Goal: Task Accomplishment & Management: Complete application form

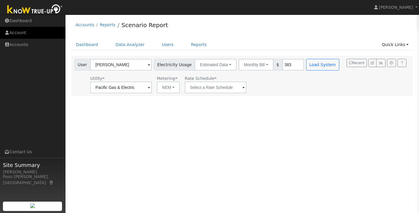
click at [24, 35] on link "Account" at bounding box center [32, 33] width 65 height 12
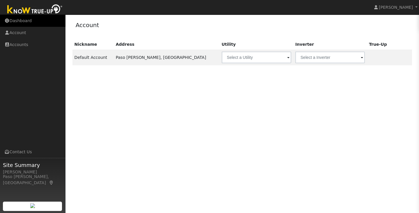
click at [15, 23] on link "Dashboard" at bounding box center [32, 21] width 65 height 12
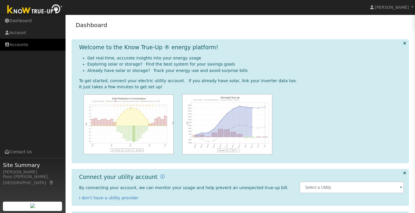
click at [19, 40] on link "Accounts" at bounding box center [32, 45] width 65 height 12
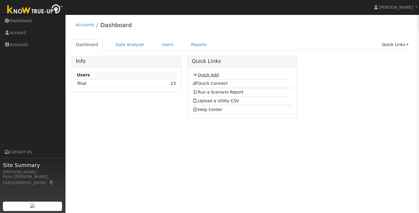
click at [197, 74] on icon at bounding box center [195, 75] width 5 height 4
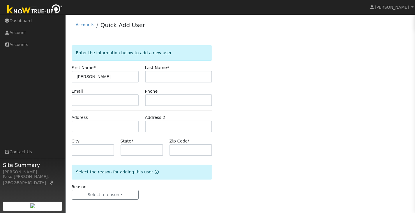
type input "[PERSON_NAME]"
click at [150, 77] on input "text" at bounding box center [178, 77] width 67 height 12
type input "Smith"
click at [143, 150] on input "text" at bounding box center [141, 150] width 43 height 12
type input "CA"
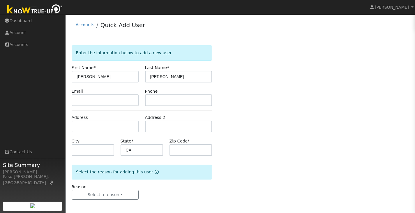
click at [299, 140] on div "Enter the information below to add a new user First Name * Byron Last Name * Sm…" at bounding box center [240, 128] width 337 height 166
click at [176, 149] on input "text" at bounding box center [190, 150] width 43 height 12
type input "93422"
click at [286, 164] on div "Enter the information below to add a new user First Name * Byron Last Name * Sm…" at bounding box center [240, 128] width 337 height 166
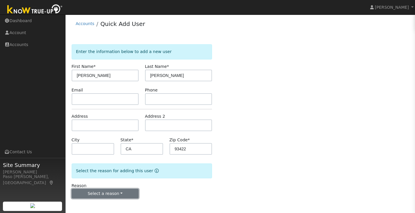
click at [129, 190] on button "Select a reason" at bounding box center [105, 194] width 67 height 10
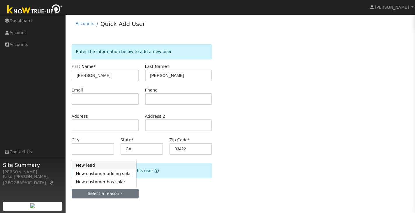
click at [117, 168] on link "New lead" at bounding box center [104, 165] width 64 height 8
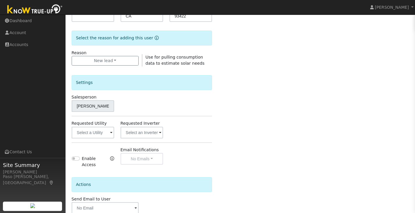
scroll to position [164, 0]
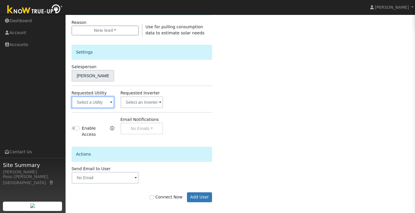
click at [104, 102] on input "text" at bounding box center [93, 102] width 43 height 12
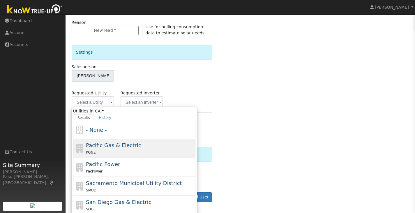
click at [99, 144] on span "Pacific Gas & Electric" at bounding box center [113, 145] width 55 height 6
type input "Pacific Gas & Electric"
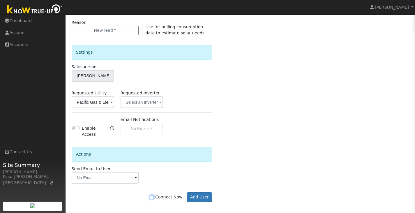
click at [154, 195] on input "Connect Now" at bounding box center [152, 197] width 4 height 4
checkbox input "true"
click at [201, 193] on button "Add User" at bounding box center [199, 197] width 25 height 10
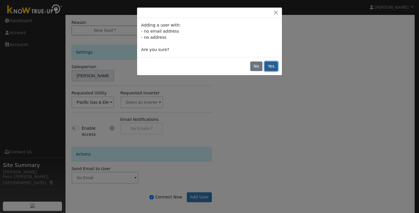
click at [275, 66] on button "Yes" at bounding box center [270, 66] width 13 height 10
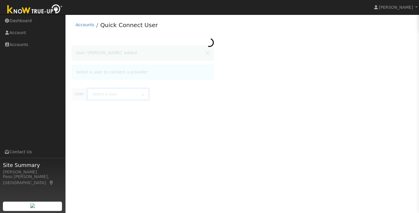
type input "Byron Smith"
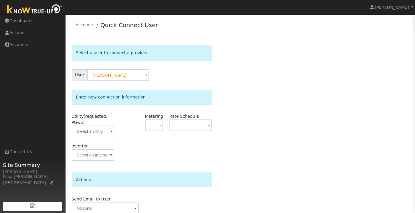
click at [111, 135] on span at bounding box center [111, 131] width 2 height 7
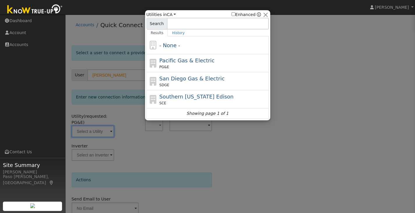
click at [165, 67] on span "PG&E" at bounding box center [164, 66] width 10 height 5
type input "PG&E"
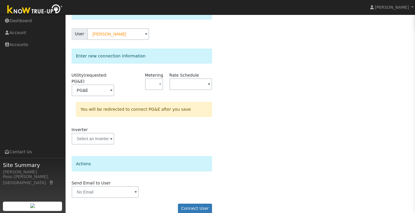
scroll to position [50, 0]
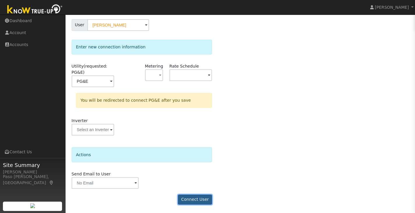
click at [204, 198] on button "Connect User" at bounding box center [195, 199] width 34 height 10
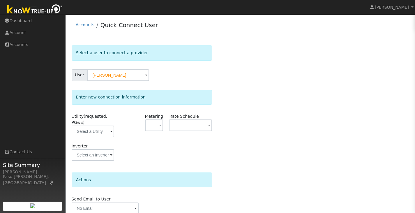
click at [112, 135] on span at bounding box center [111, 131] width 2 height 7
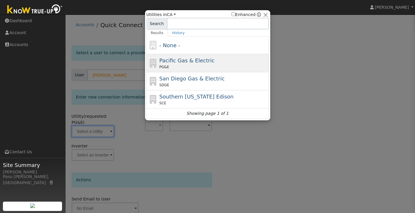
click at [170, 68] on div "PG&E" at bounding box center [213, 66] width 108 height 5
type input "PG&E"
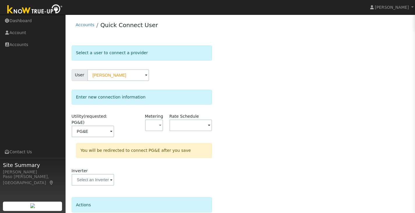
click at [292, 157] on div "Select a user to connect a provider User Byron Smith Account Default Account De…" at bounding box center [240, 152] width 337 height 214
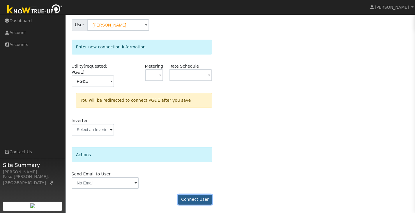
click at [200, 199] on button "Connect User" at bounding box center [195, 199] width 34 height 10
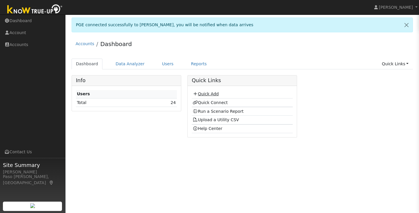
click at [203, 95] on link "Quick Add" at bounding box center [206, 93] width 26 height 5
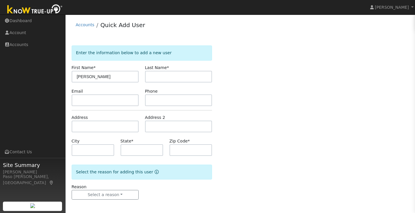
type input "[PERSON_NAME]"
click at [165, 75] on input "text" at bounding box center [178, 77] width 67 height 12
type input "[PERSON_NAME]"
click at [128, 146] on input "text" at bounding box center [141, 150] width 43 height 12
type input "CA"
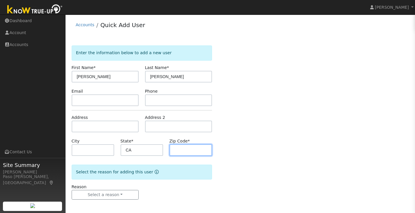
click at [201, 152] on input "text" at bounding box center [190, 150] width 43 height 12
type input "9"
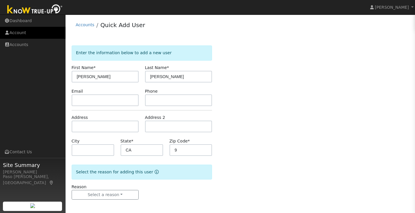
click at [24, 36] on link "Account" at bounding box center [32, 33] width 65 height 12
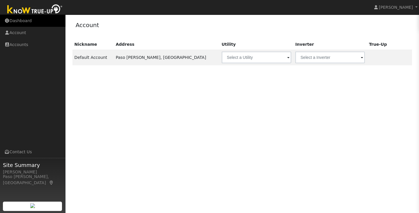
click at [24, 24] on link "Dashboard" at bounding box center [32, 21] width 65 height 12
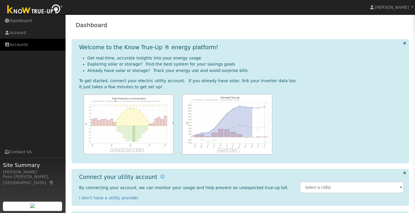
click at [28, 45] on link "Accounts" at bounding box center [32, 45] width 65 height 12
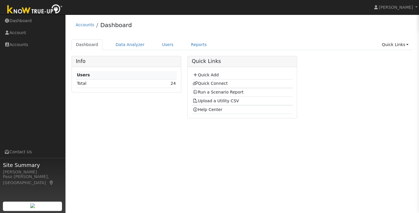
click at [130, 52] on div "Dashboard Data Analyzer Users Reports Quick Links Quick Add Quick Connect Run a…" at bounding box center [243, 47] width 342 height 17
click at [129, 47] on link "Data Analyzer" at bounding box center [130, 44] width 38 height 11
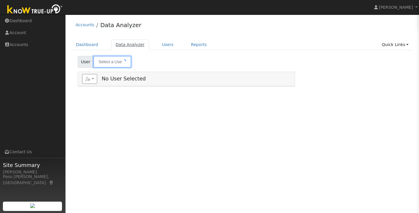
type input "[PERSON_NAME]"
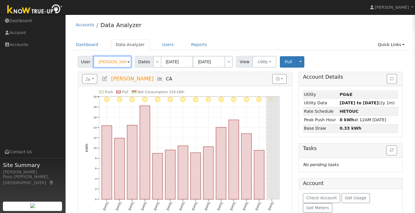
click at [127, 66] on input "Byron Smith" at bounding box center [112, 62] width 38 height 12
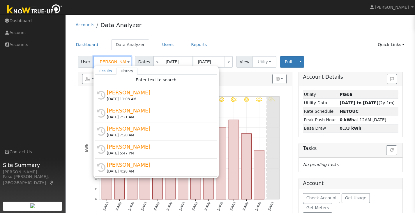
click at [124, 61] on input "[PERSON_NAME]" at bounding box center [112, 62] width 38 height 12
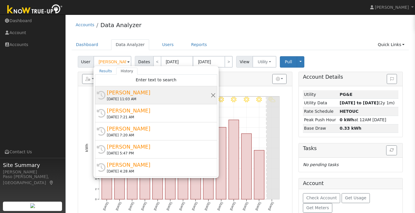
click at [134, 95] on div "[PERSON_NAME]" at bounding box center [159, 92] width 104 height 8
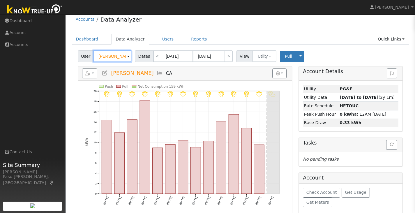
scroll to position [10, 0]
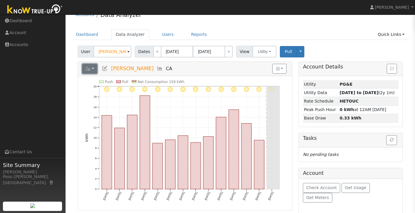
click at [95, 68] on button "button" at bounding box center [89, 69] width 15 height 10
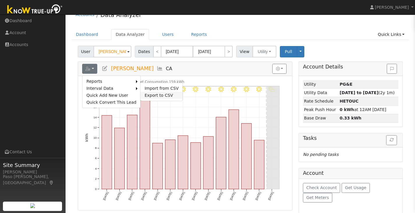
click at [149, 93] on link "Export to CSV" at bounding box center [161, 95] width 42 height 7
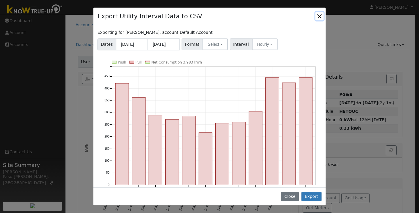
click at [317, 15] on button "Close" at bounding box center [319, 16] width 8 height 8
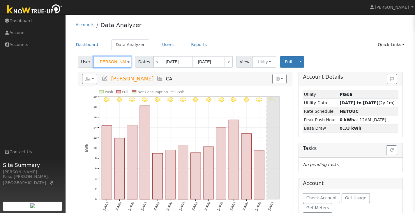
click at [118, 60] on input "Byron Smith" at bounding box center [112, 62] width 38 height 12
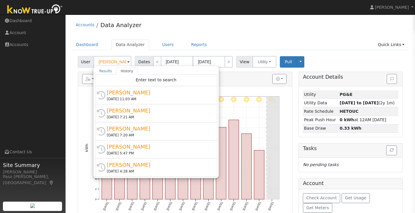
click at [98, 30] on li "Data Analyzer" at bounding box center [117, 27] width 47 height 12
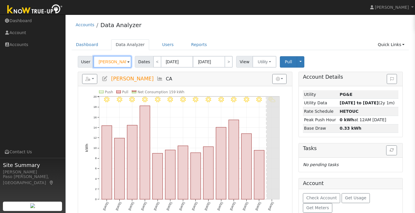
click at [111, 61] on input "Byron Smith" at bounding box center [112, 62] width 38 height 12
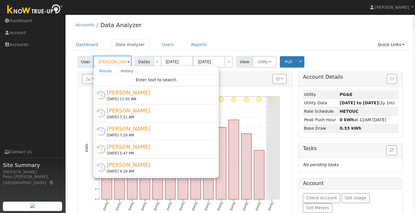
click at [111, 61] on input "Byron Smith" at bounding box center [112, 62] width 38 height 12
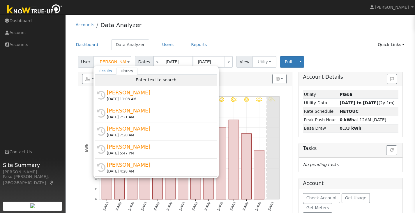
click at [120, 75] on div "Enter text to search" at bounding box center [156, 80] width 122 height 12
click at [120, 81] on div "Enter text to search" at bounding box center [156, 80] width 122 height 12
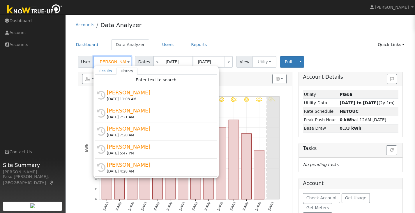
click at [121, 63] on input "Byron Smith" at bounding box center [112, 62] width 38 height 12
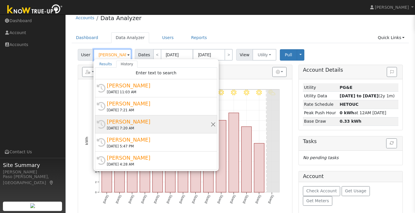
scroll to position [10, 0]
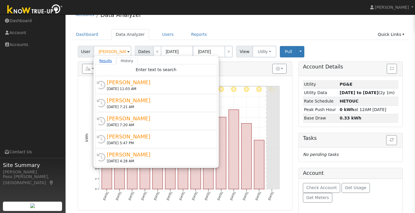
click at [107, 59] on link "Results" at bounding box center [106, 60] width 22 height 7
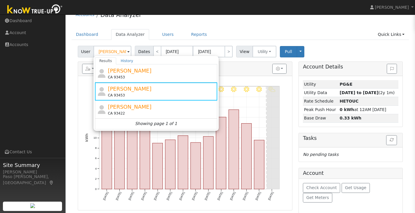
click at [136, 101] on div "Byron Smith CA 93422" at bounding box center [156, 109] width 122 height 18
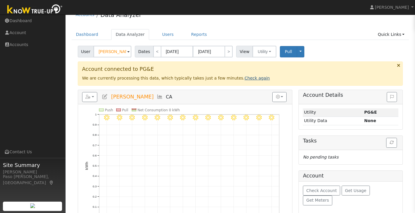
click at [244, 78] on link "Check again" at bounding box center [256, 78] width 25 height 5
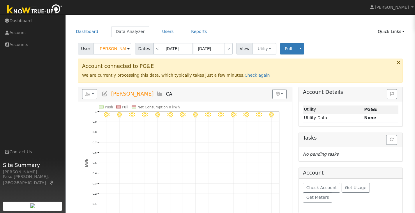
scroll to position [0, 0]
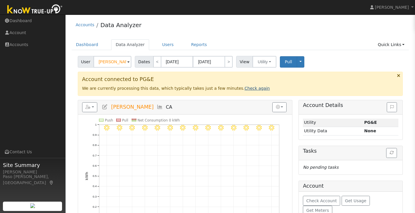
click at [244, 87] on link "Check again" at bounding box center [256, 88] width 25 height 5
click at [244, 90] on link "Check again" at bounding box center [256, 88] width 25 height 5
click at [130, 63] on input "Byron Smith" at bounding box center [112, 62] width 38 height 12
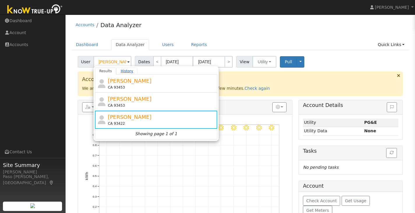
click at [117, 70] on link "History" at bounding box center [126, 70] width 21 height 7
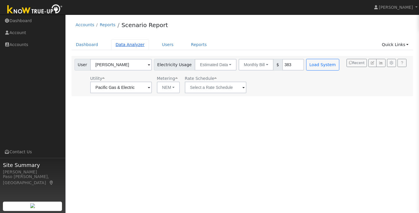
click at [121, 50] on link "Data Analyzer" at bounding box center [130, 44] width 38 height 11
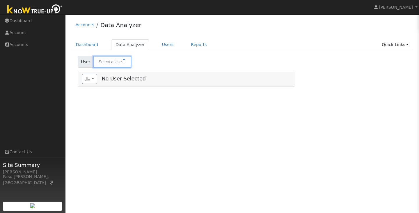
type input "[PERSON_NAME]"
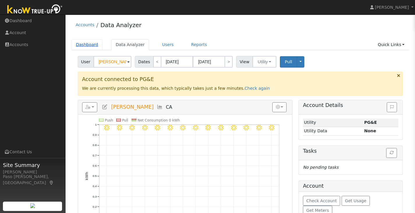
click at [91, 48] on link "Dashboard" at bounding box center [87, 44] width 31 height 11
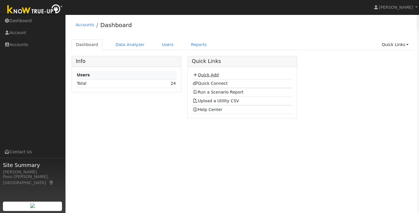
click at [200, 74] on link "Quick Add" at bounding box center [206, 74] width 26 height 5
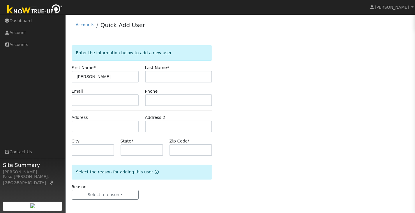
type input "[PERSON_NAME]"
click at [153, 76] on input "text" at bounding box center [178, 77] width 67 height 12
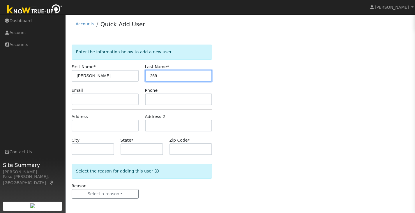
scroll to position [1, 0]
type input "269"
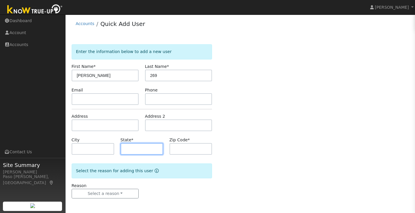
click at [133, 151] on input "text" at bounding box center [141, 149] width 43 height 12
type input "CA"
click at [192, 152] on input "text" at bounding box center [190, 149] width 43 height 12
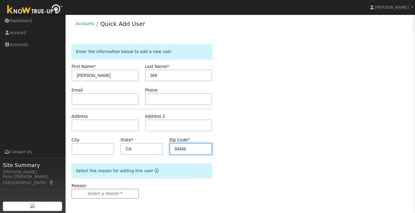
type input "93449"
click at [240, 135] on div "Enter the information below to add a new user First Name * Beckwith Last Name *…" at bounding box center [240, 127] width 337 height 166
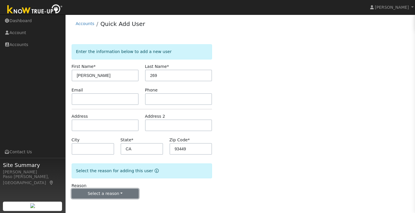
click at [107, 196] on button "Select a reason" at bounding box center [105, 194] width 67 height 10
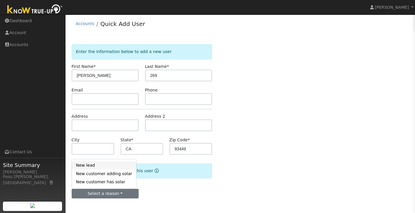
click at [94, 168] on link "New lead" at bounding box center [104, 165] width 64 height 8
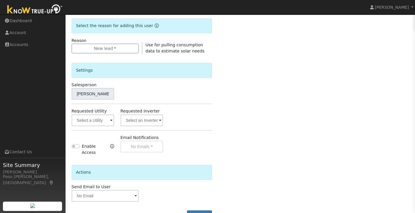
scroll to position [164, 0]
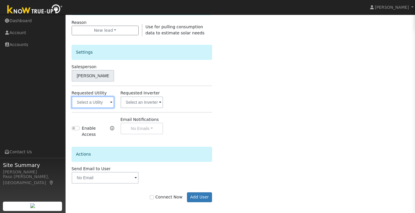
click at [93, 101] on input "text" at bounding box center [93, 102] width 43 height 12
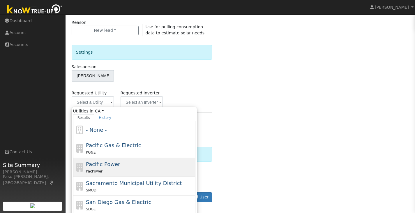
click at [103, 161] on span "Pacific Power" at bounding box center [103, 164] width 34 height 6
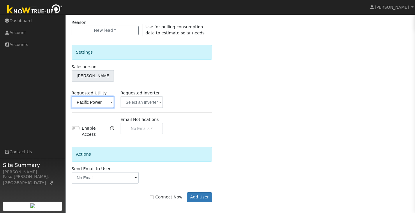
click at [102, 102] on input "Pacific Power" at bounding box center [93, 102] width 43 height 12
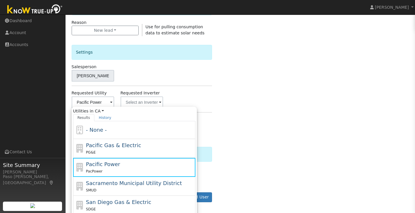
click at [95, 147] on span "Pacific Gas & Electric" at bounding box center [113, 145] width 55 height 6
type input "Pacific Gas & Electric"
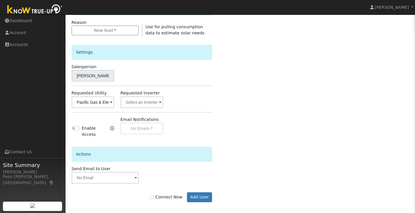
click at [277, 133] on div "Enter the information below to add a new user First Name * Beckwith Last Name *…" at bounding box center [240, 47] width 337 height 332
click at [158, 194] on label "Connect Now" at bounding box center [166, 197] width 33 height 6
click at [154, 195] on input "Connect Now" at bounding box center [152, 197] width 4 height 4
checkbox input "true"
drag, startPoint x: 182, startPoint y: 192, endPoint x: 194, endPoint y: 192, distance: 11.9
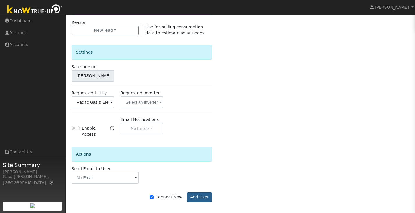
click at [185, 192] on div "Connect Now Add User" at bounding box center [141, 197] width 147 height 10
click at [194, 192] on button "Add User" at bounding box center [199, 197] width 25 height 10
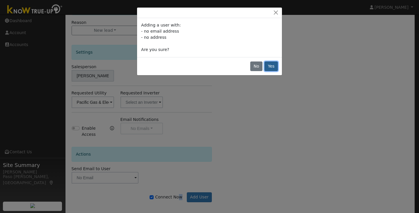
click at [275, 69] on button "Yes" at bounding box center [270, 66] width 13 height 10
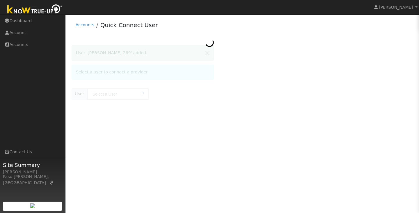
type input "[PERSON_NAME] 269"
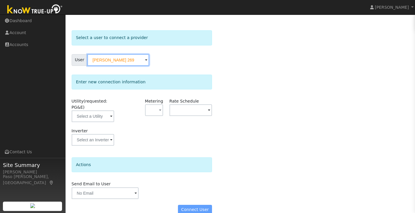
scroll to position [25, 0]
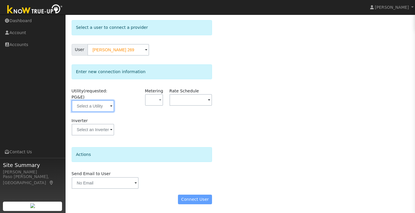
click at [103, 102] on input "text" at bounding box center [93, 106] width 43 height 12
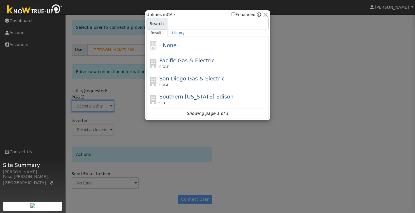
click at [103, 110] on div at bounding box center [207, 106] width 415 height 213
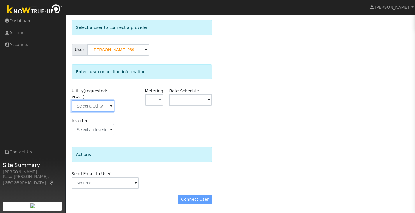
click at [95, 105] on input "text" at bounding box center [93, 106] width 43 height 12
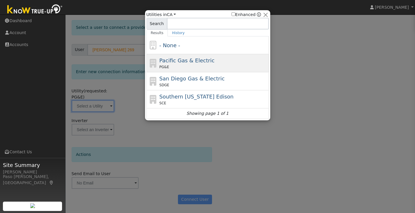
click at [167, 57] on span "Pacific Gas & Electric" at bounding box center [186, 60] width 55 height 6
type input "PG&E"
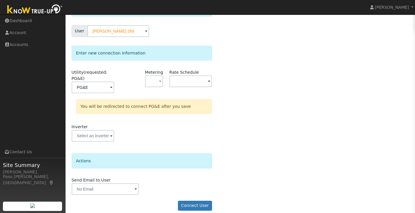
scroll to position [50, 0]
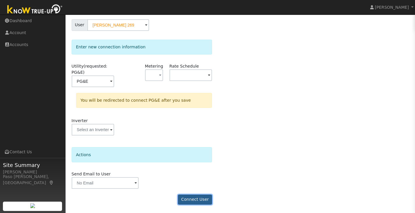
click at [197, 198] on button "Connect User" at bounding box center [195, 199] width 34 height 10
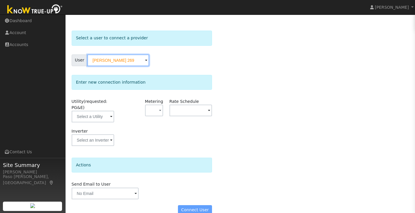
scroll to position [25, 0]
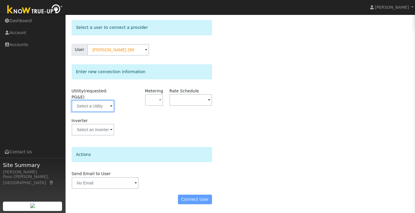
click at [92, 103] on input "text" at bounding box center [93, 106] width 43 height 12
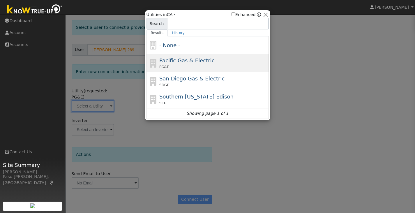
click at [174, 60] on span "Pacific Gas & Electric" at bounding box center [186, 60] width 55 height 6
type input "PG&E"
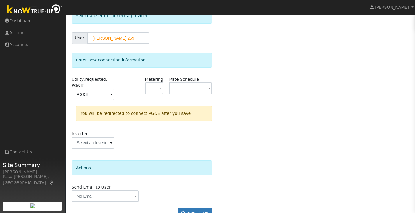
scroll to position [50, 0]
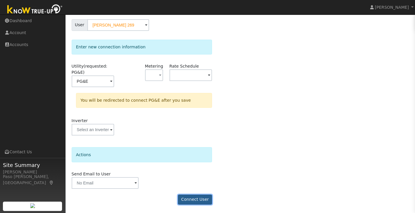
click at [189, 197] on button "Connect User" at bounding box center [195, 199] width 34 height 10
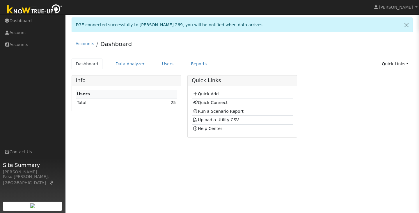
click at [156, 176] on div "User Profile First name Last name Email Email Notifications No Emails No Emails…" at bounding box center [241, 114] width 353 height 198
click at [206, 93] on link "Quick Add" at bounding box center [206, 93] width 26 height 5
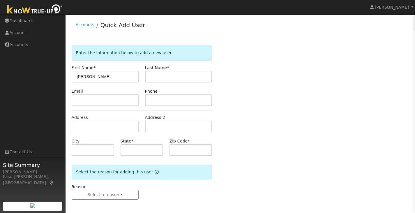
type input "[PERSON_NAME]"
click at [149, 81] on input "text" at bounding box center [178, 77] width 67 height 12
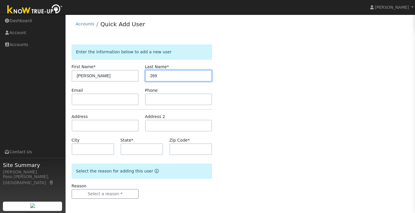
scroll to position [1, 0]
type input "269"
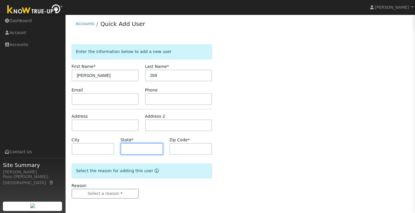
click at [157, 150] on input "text" at bounding box center [141, 149] width 43 height 12
type input "CA"
click at [182, 152] on input "text" at bounding box center [190, 149] width 43 height 12
click at [179, 153] on input "text" at bounding box center [190, 149] width 43 height 12
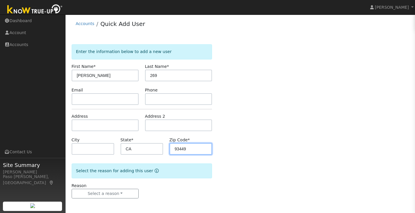
type input "93449"
click at [273, 177] on div "Enter the information below to add a new user First Name * [PERSON_NAME] Last N…" at bounding box center [240, 127] width 337 height 166
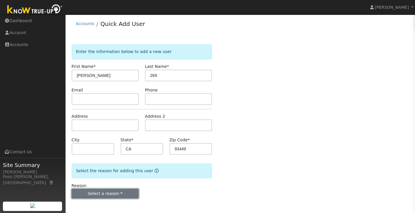
click at [129, 193] on button "Select a reason" at bounding box center [105, 194] width 67 height 10
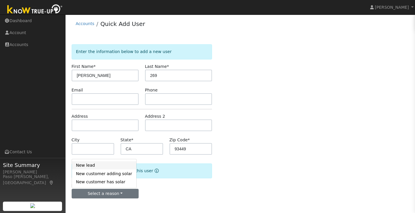
click at [108, 167] on link "New lead" at bounding box center [104, 165] width 64 height 8
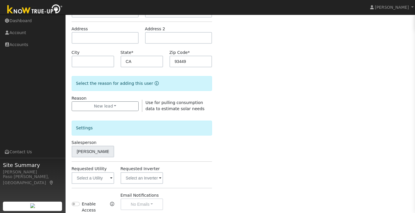
scroll to position [164, 0]
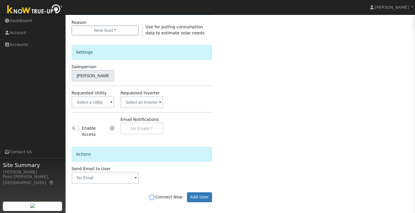
click at [154, 195] on input "Connect Now" at bounding box center [152, 197] width 4 height 4
checkbox input "true"
click at [208, 193] on button "Add User" at bounding box center [199, 197] width 25 height 10
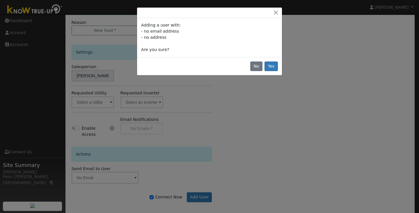
click at [278, 62] on div "No Yes" at bounding box center [209, 66] width 145 height 18
click at [277, 62] on button "Yes" at bounding box center [270, 66] width 13 height 10
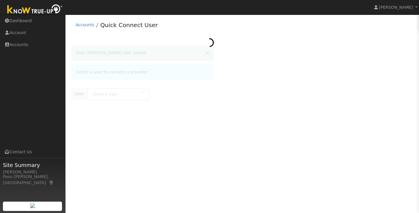
type input "[PERSON_NAME] 269"
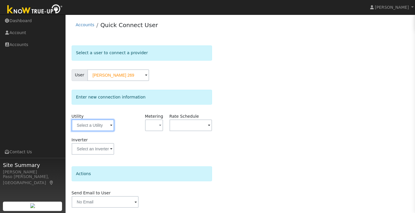
click at [101, 125] on input "text" at bounding box center [93, 125] width 43 height 12
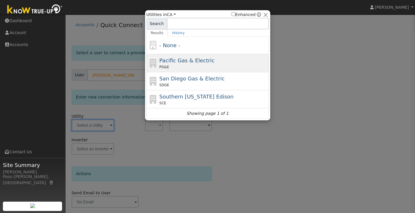
click at [186, 58] on span "Pacific Gas & Electric" at bounding box center [186, 60] width 55 height 6
type input "PG&E"
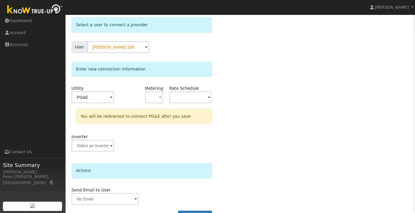
scroll to position [44, 0]
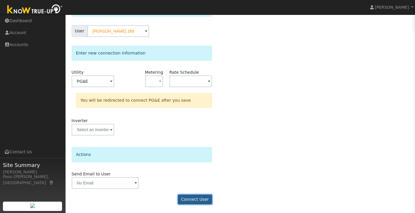
click at [204, 200] on button "Connect User" at bounding box center [195, 199] width 34 height 10
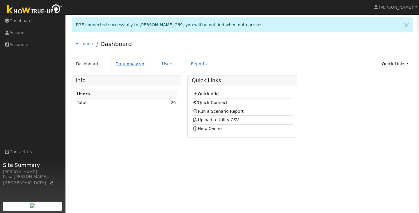
click at [119, 66] on link "Data Analyzer" at bounding box center [130, 63] width 38 height 11
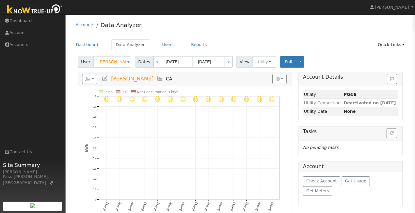
click at [128, 60] on span at bounding box center [128, 62] width 2 height 7
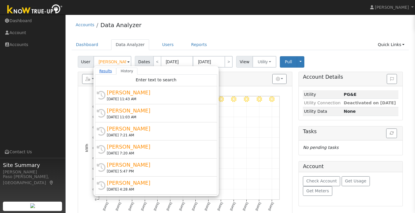
click at [107, 72] on link "Results" at bounding box center [106, 70] width 22 height 7
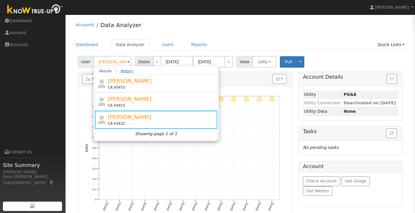
click at [120, 72] on link "History" at bounding box center [126, 70] width 21 height 7
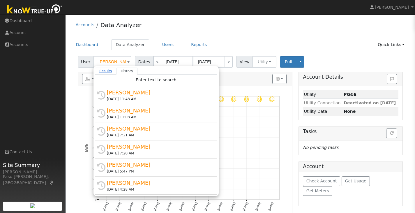
click at [104, 72] on link "Results" at bounding box center [106, 70] width 22 height 7
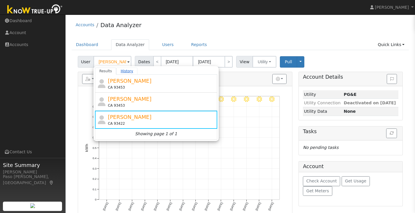
click at [120, 70] on link "History" at bounding box center [126, 70] width 21 height 7
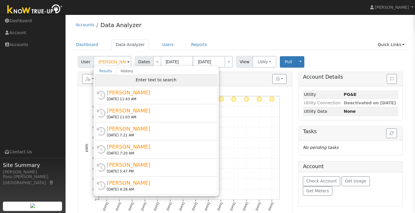
click at [123, 76] on div "Enter text to search" at bounding box center [156, 80] width 122 height 12
click at [123, 80] on div "Enter text to search" at bounding box center [156, 80] width 122 height 12
click at [147, 75] on div "Enter text to search" at bounding box center [156, 80] width 122 height 12
click at [147, 78] on span "Enter text to search" at bounding box center [156, 79] width 41 height 5
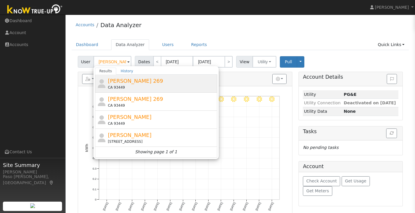
click at [149, 80] on div "[PERSON_NAME] 269 CA 93449" at bounding box center [162, 83] width 108 height 13
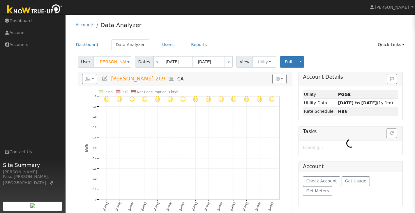
type input "[PERSON_NAME] 269"
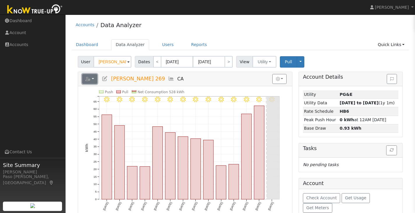
click at [95, 81] on button "button" at bounding box center [89, 79] width 15 height 10
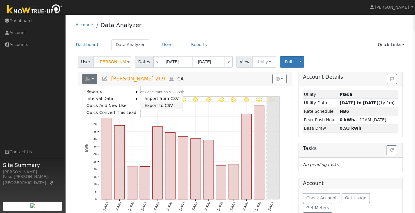
click at [144, 102] on link "Export to CSV" at bounding box center [161, 105] width 42 height 7
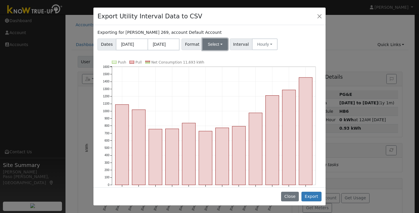
click at [211, 47] on button "Select" at bounding box center [214, 44] width 25 height 12
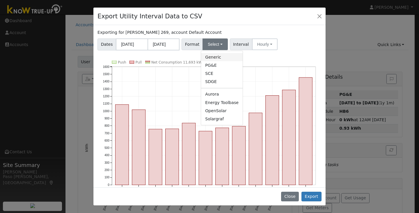
click at [213, 60] on link "Generic" at bounding box center [222, 57] width 42 height 8
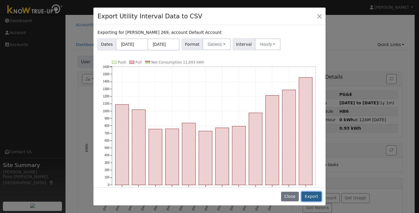
click at [312, 197] on button "Export" at bounding box center [311, 196] width 20 height 10
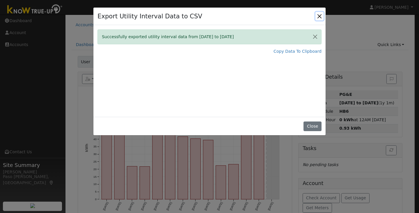
click at [319, 14] on button "Close" at bounding box center [319, 16] width 8 height 8
